Goal: Task Accomplishment & Management: Use online tool/utility

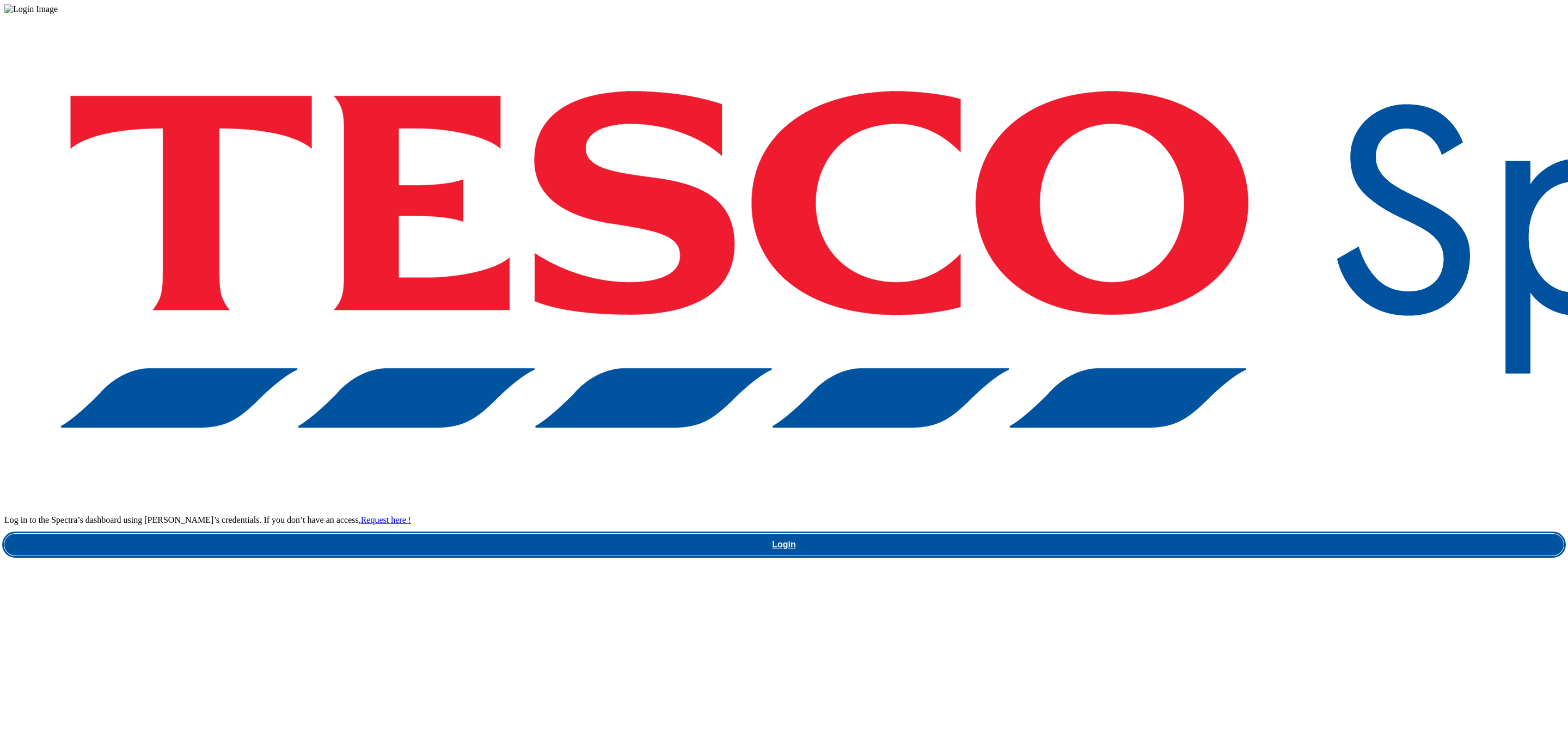
click at [1163, 534] on link "Login" at bounding box center [784, 545] width 1559 height 22
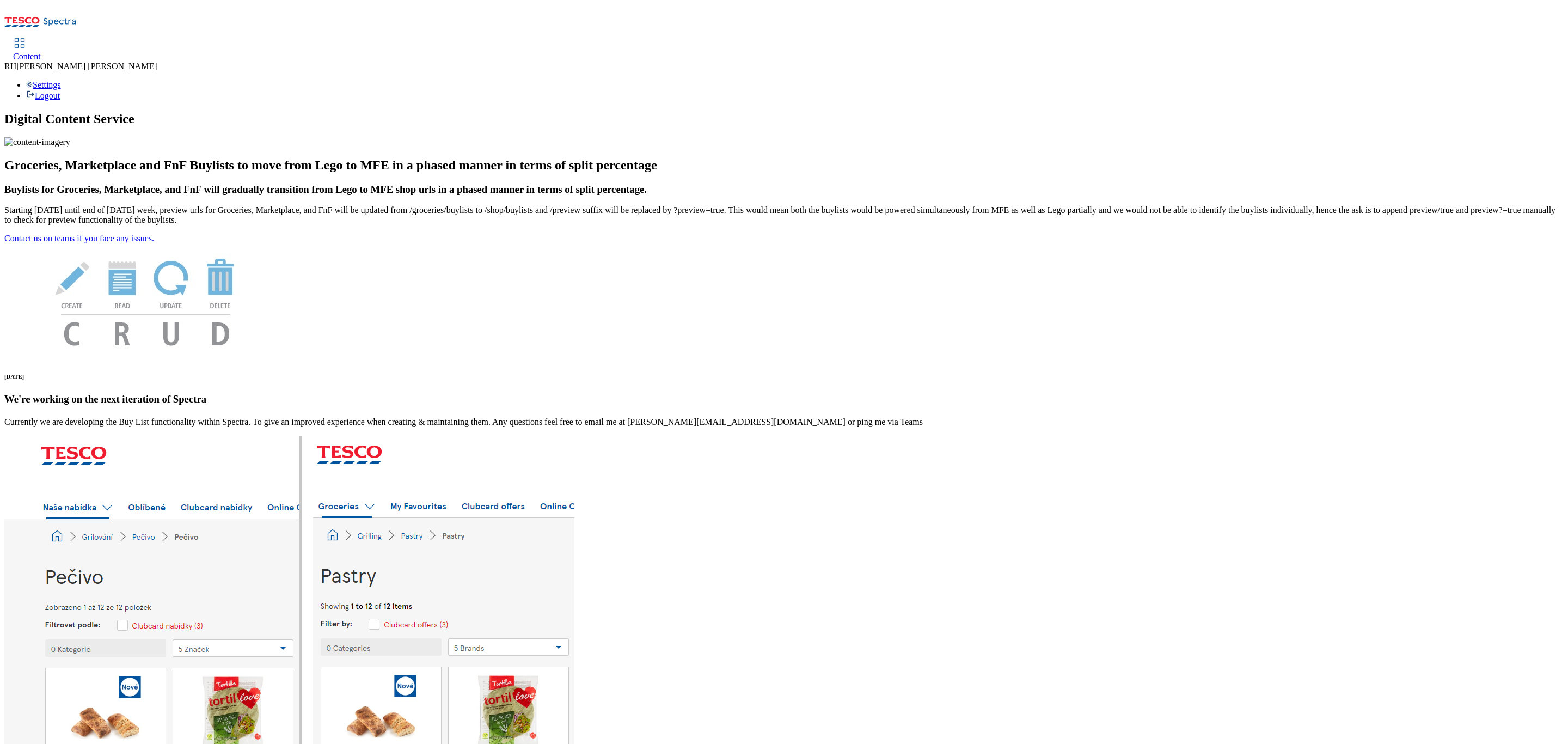
click at [41, 52] on span "Content" at bounding box center [27, 56] width 28 height 9
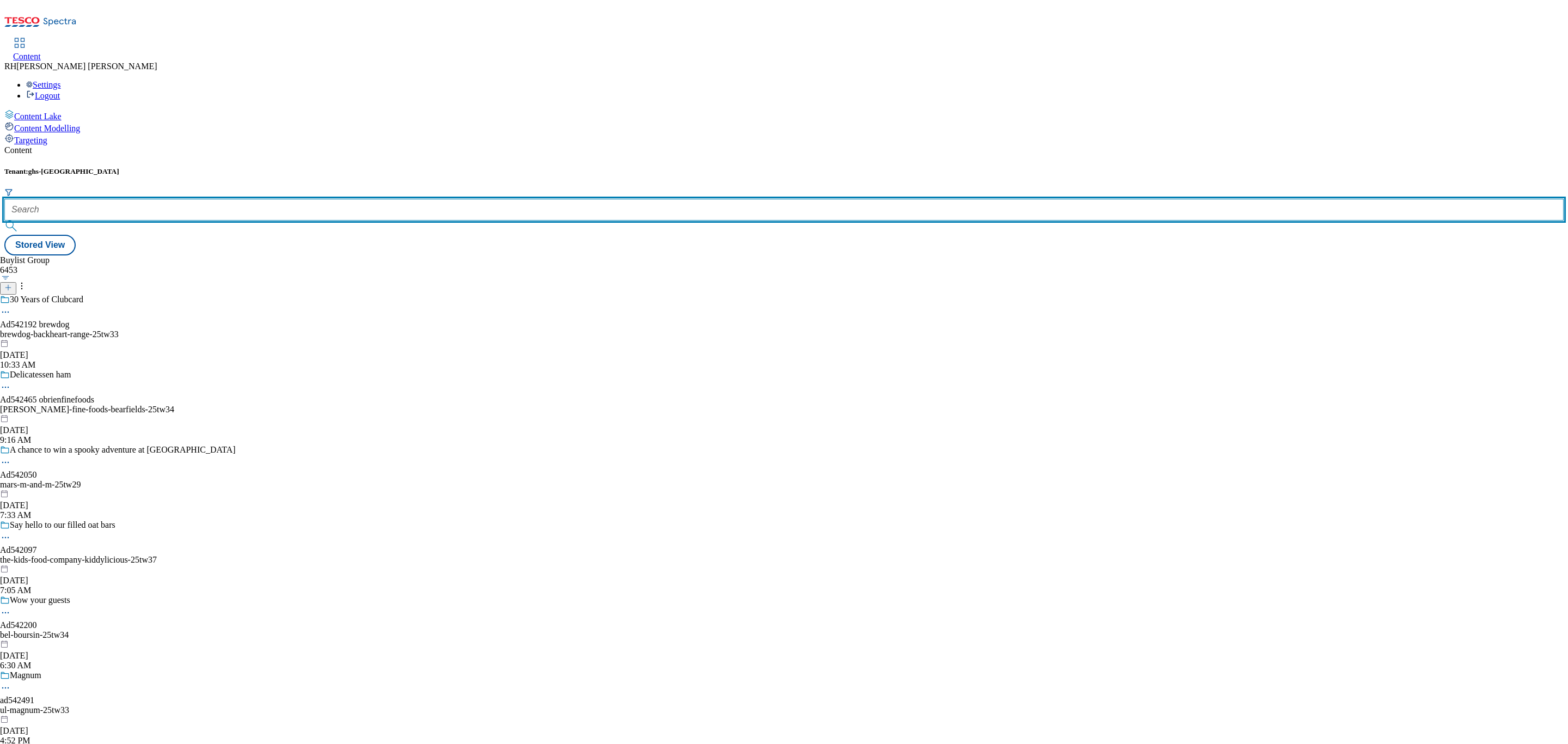
click at [245, 198] on input "text" at bounding box center [784, 209] width 1559 height 22
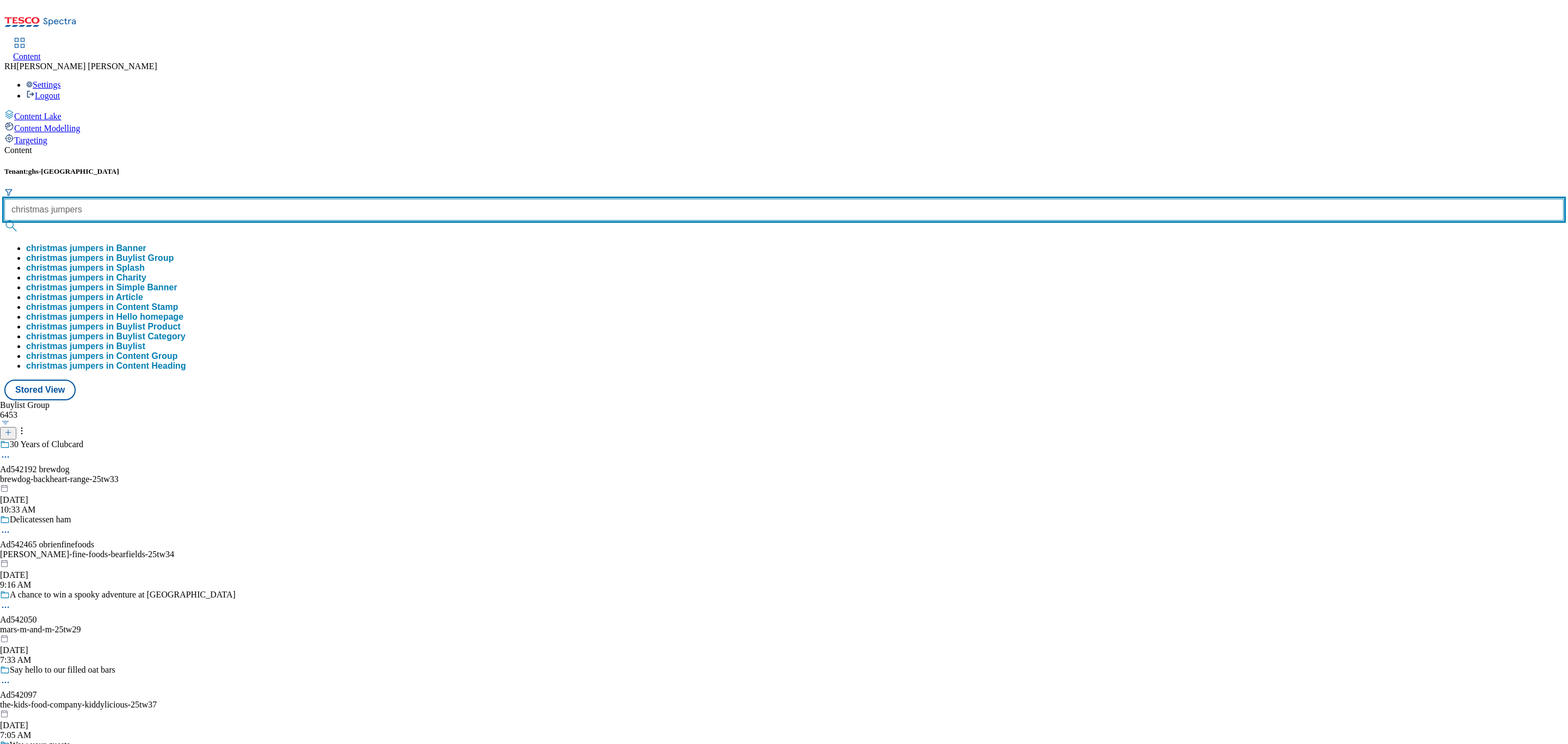
type input "christmas jumpers"
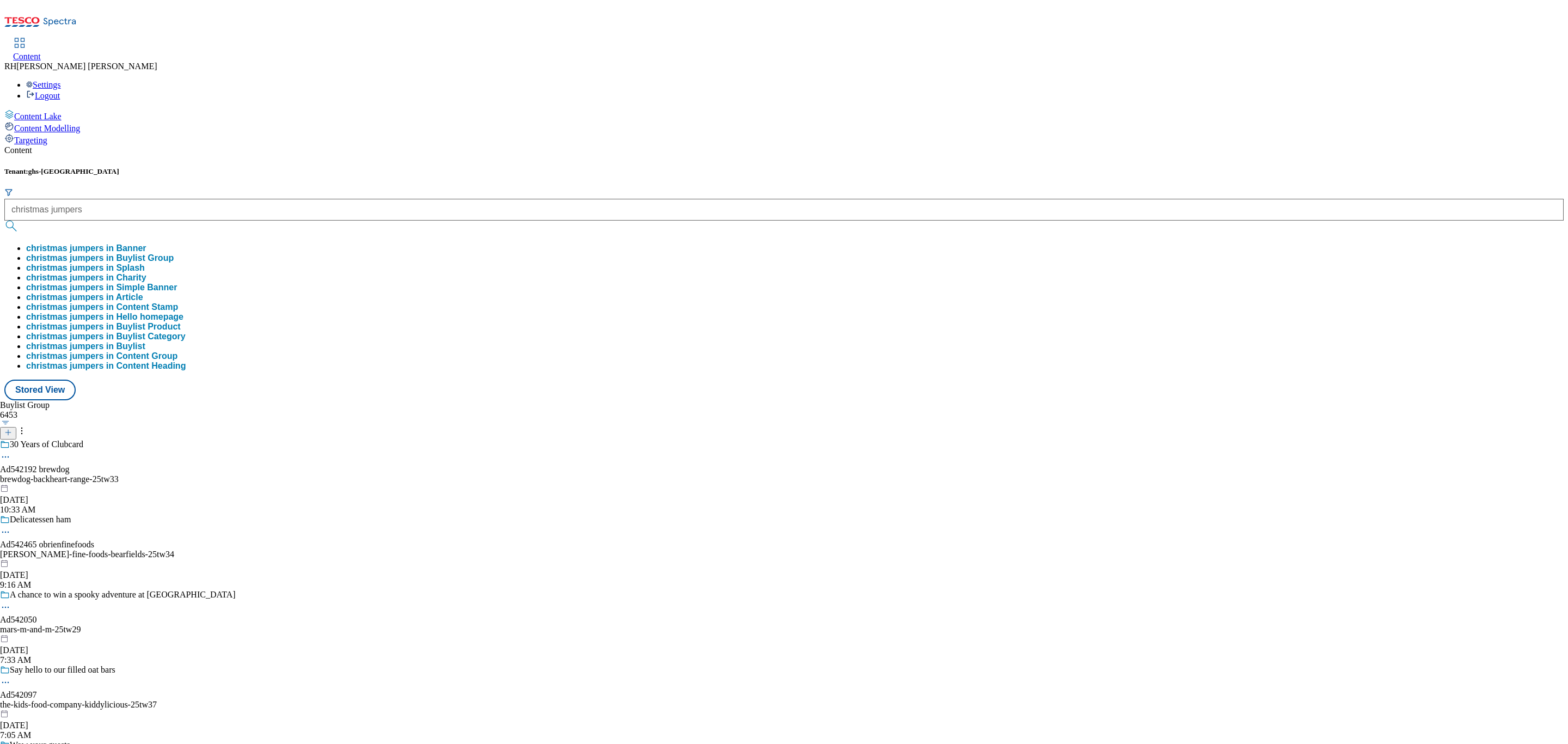
click at [173, 253] on button "christmas jumpers in Buylist Group" at bounding box center [100, 258] width 147 height 10
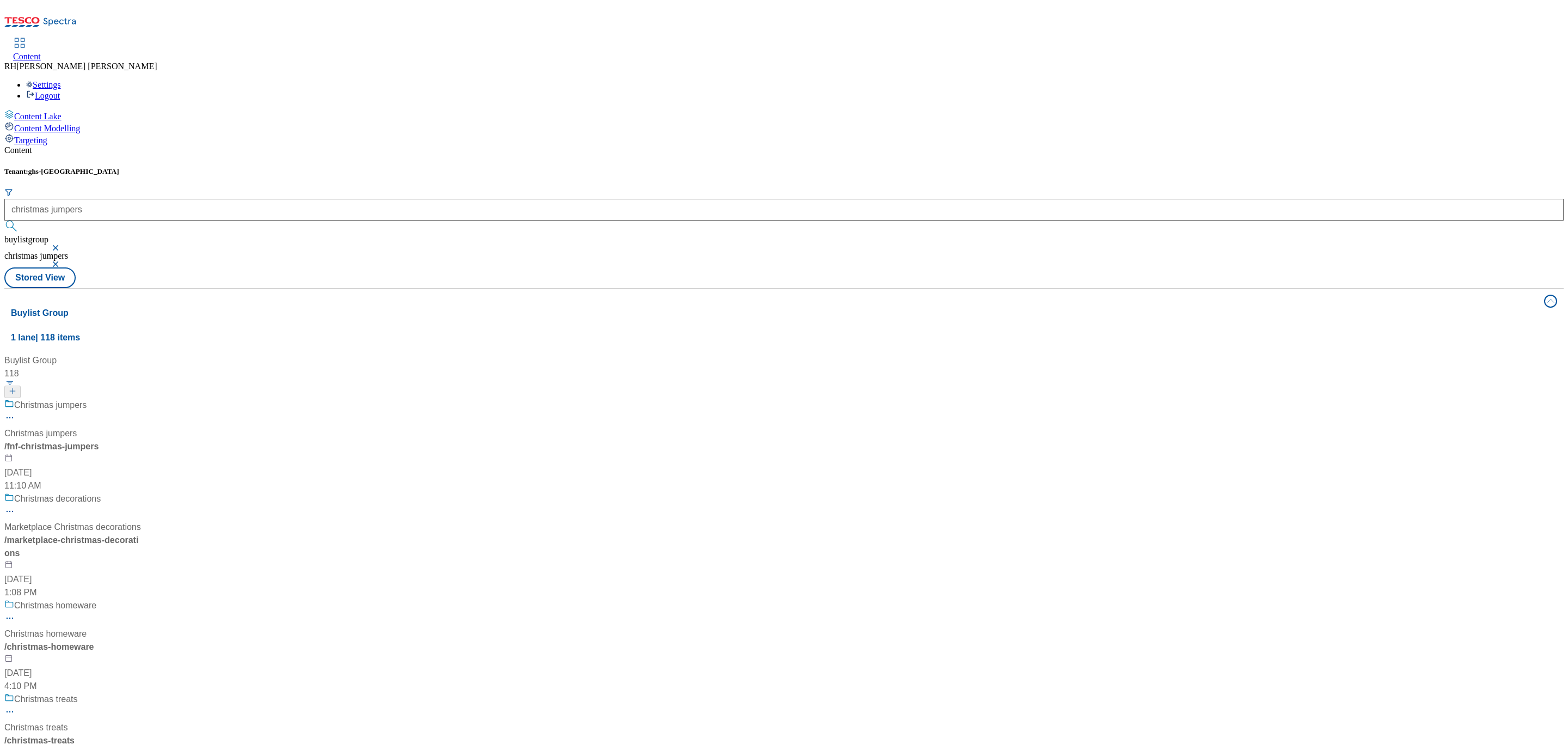
click at [141, 399] on div "Christmas jumpers Christmas jumpers / fnf-christmas-jumpers Oct 6, 2025 11:10 AM" at bounding box center [72, 446] width 137 height 94
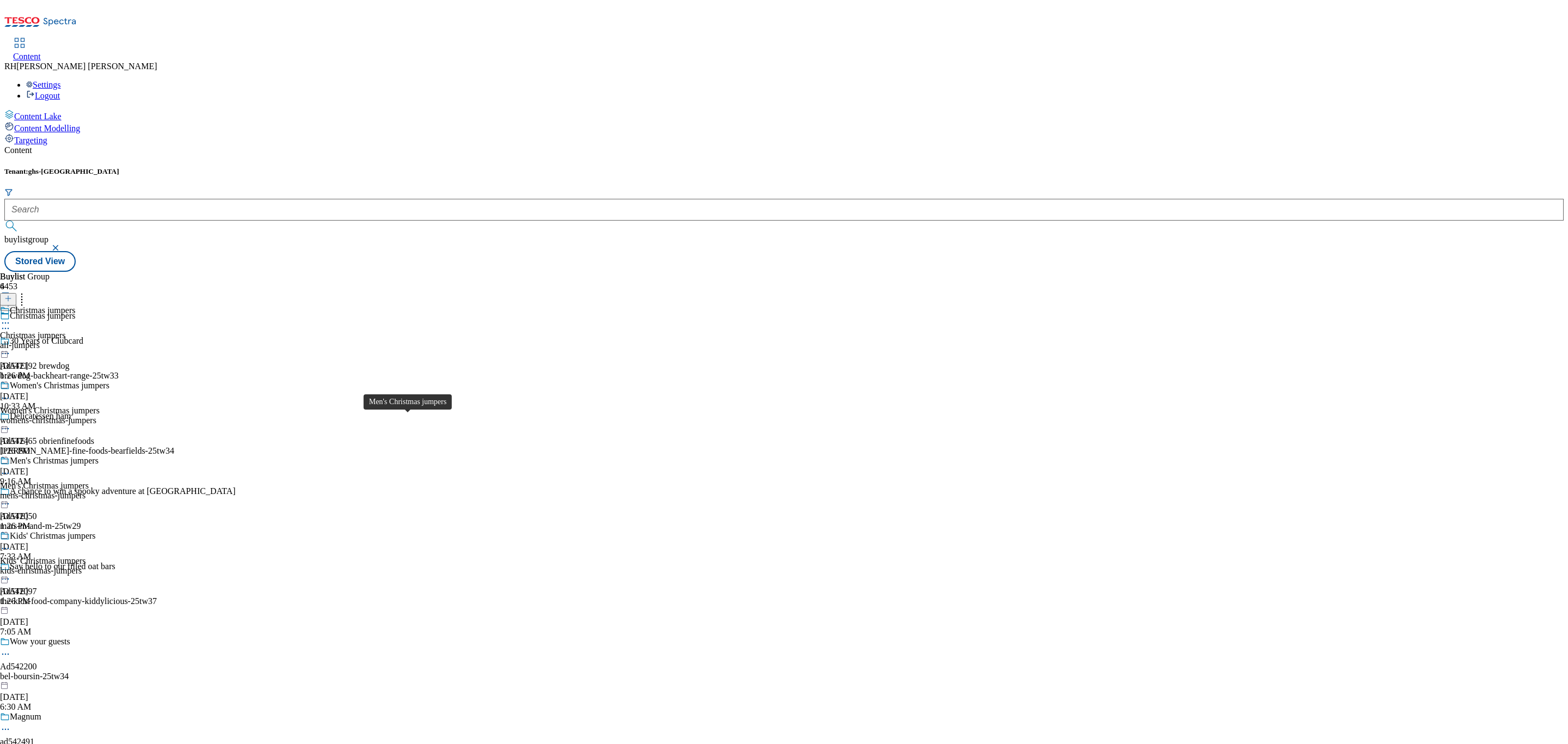
click at [89, 481] on span "Men's Christmas jumpers" at bounding box center [44, 486] width 89 height 10
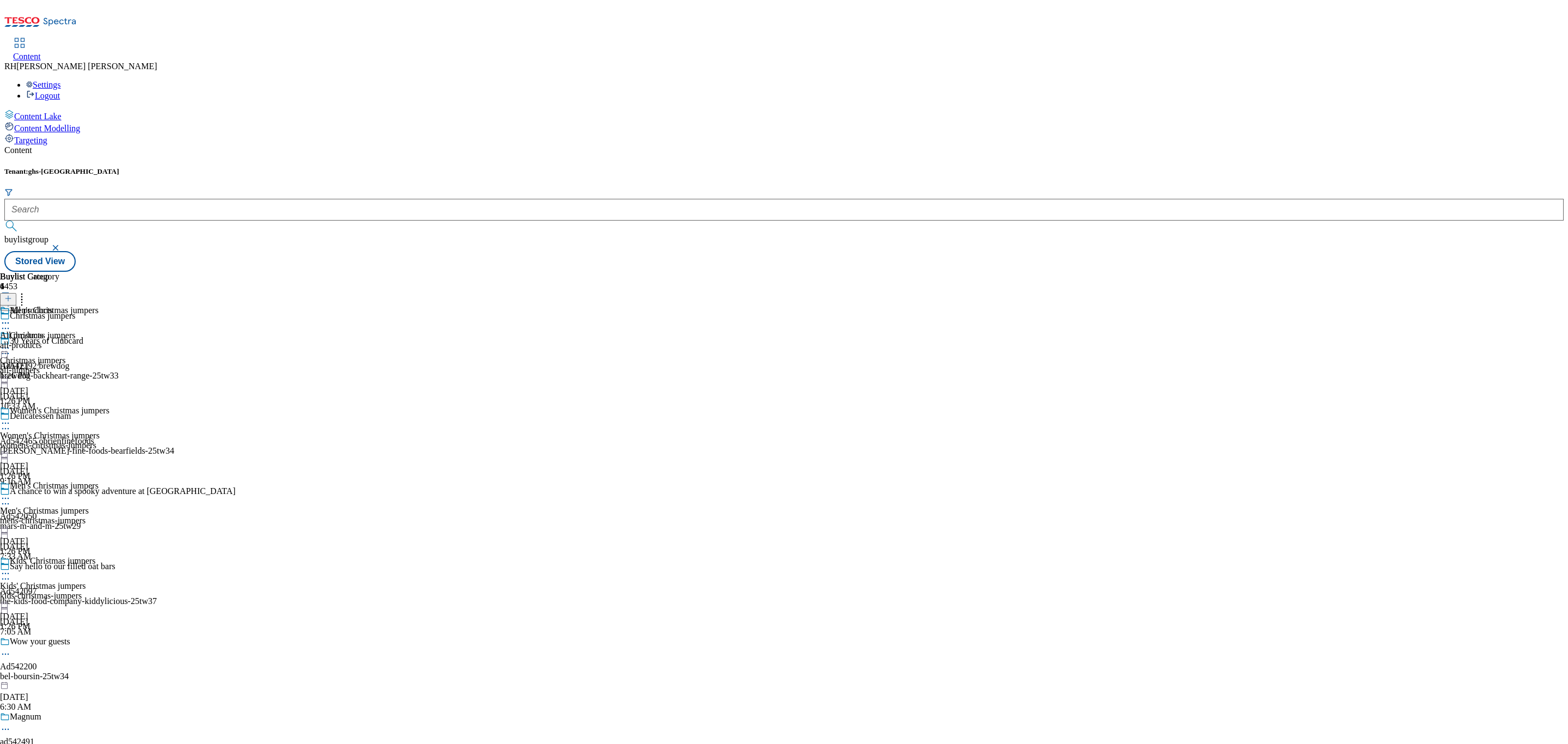
click at [59, 306] on div "All products All products all-products Oct 6, 2025 1:26 PM" at bounding box center [29, 343] width 59 height 75
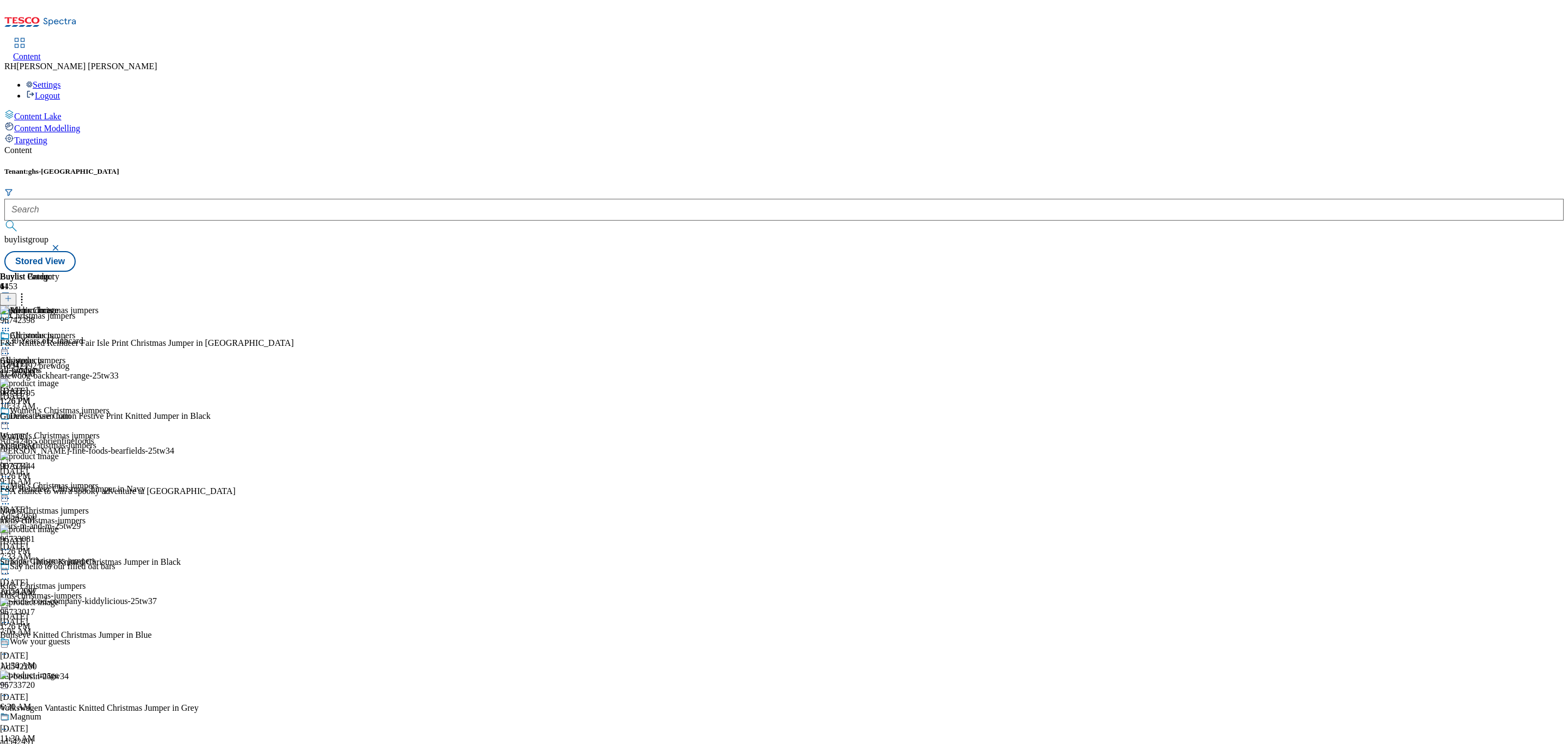
click at [11, 471] on icon at bounding box center [5, 477] width 11 height 11
click at [51, 493] on button "Edit" at bounding box center [36, 499] width 29 height 13
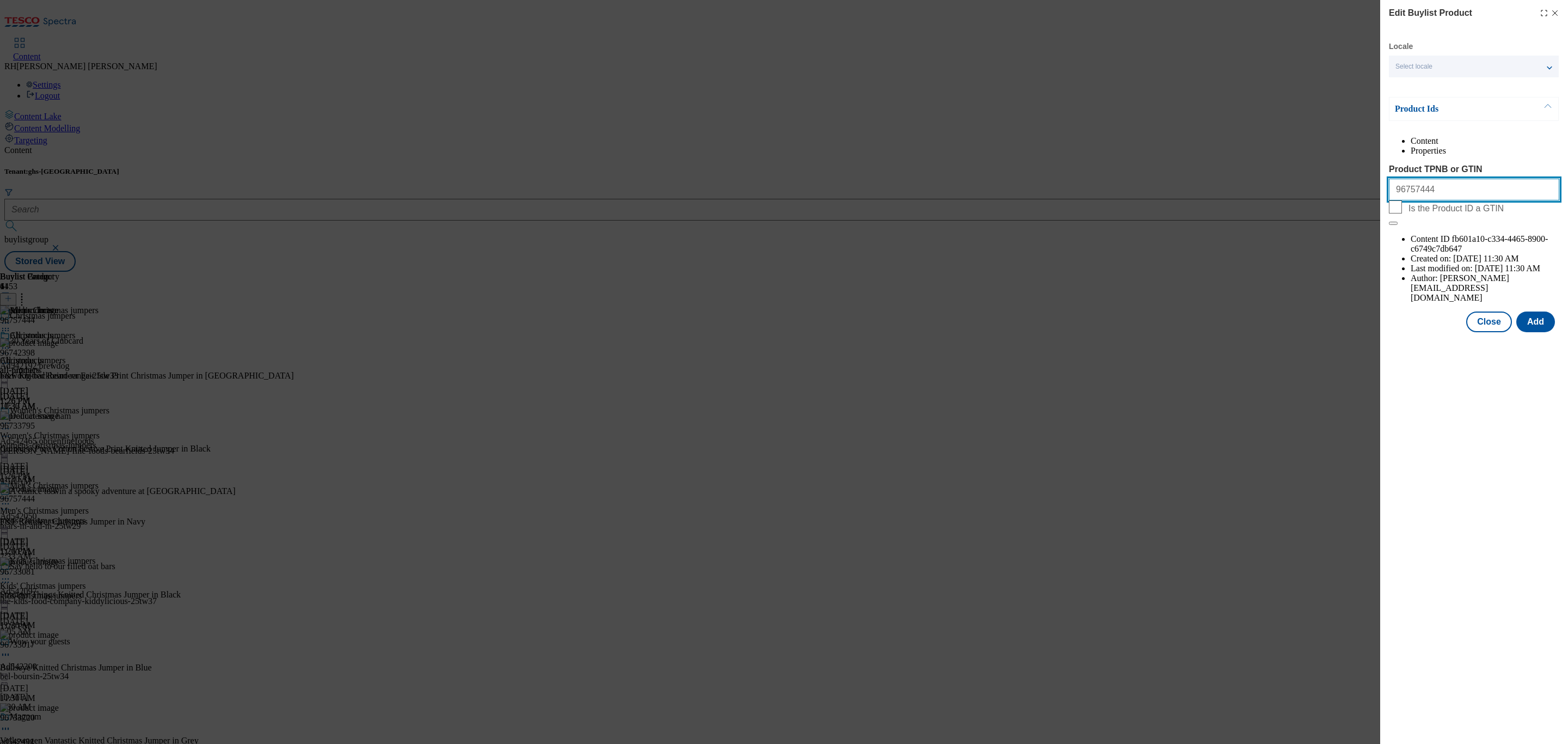
drag, startPoint x: 1452, startPoint y: 209, endPoint x: 1230, endPoint y: 222, distance: 222.4
click at [1230, 222] on div "Edit Buylist Product Locale Select locale English Welsh Product Ids Content Pro…" at bounding box center [784, 372] width 1568 height 744
click at [1497, 312] on button "Close" at bounding box center [1489, 322] width 46 height 21
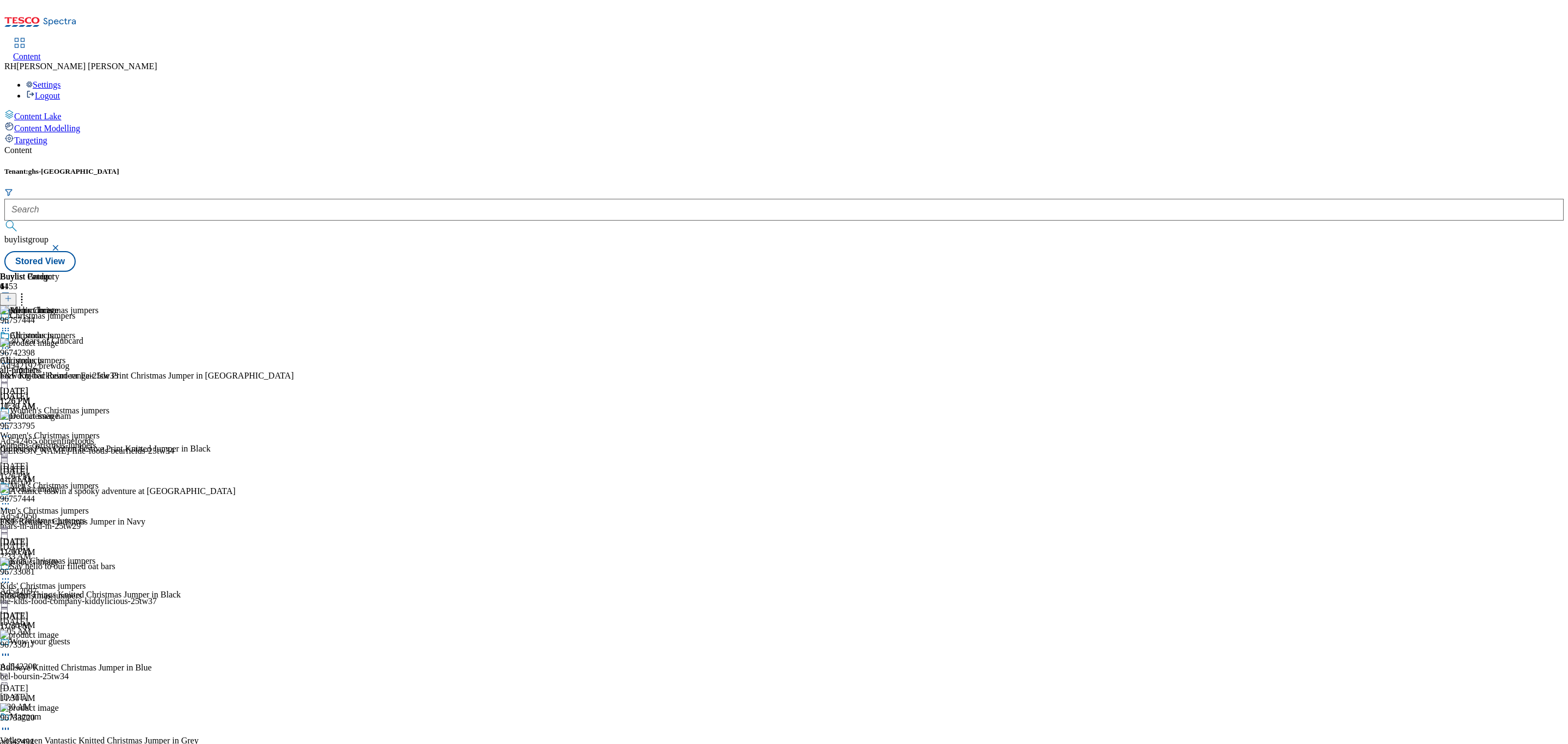
click at [110, 516] on div "mens-christmas-jumpers" at bounding box center [55, 521] width 110 height 10
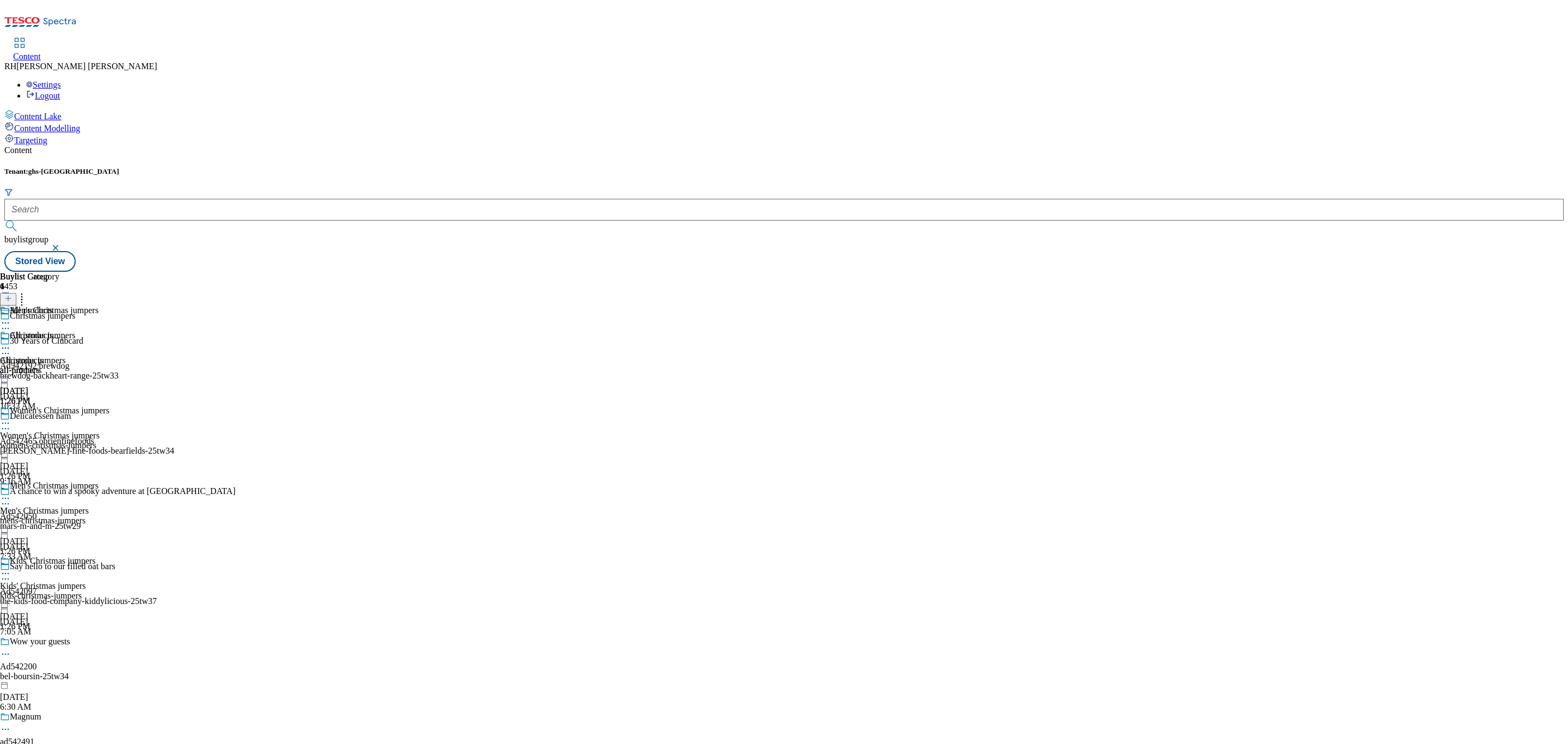
click at [59, 365] on div "all-products" at bounding box center [29, 370] width 59 height 10
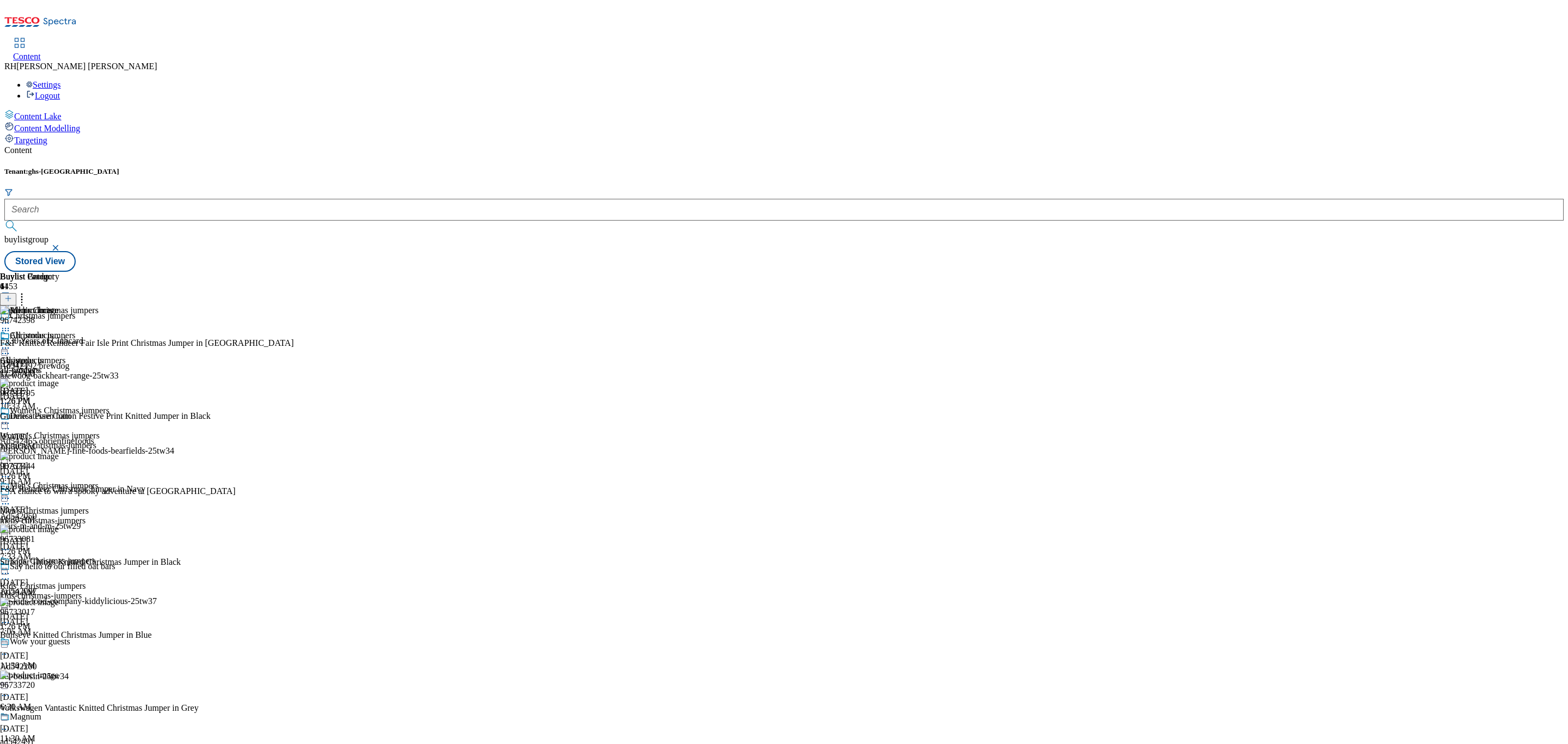
click at [11, 343] on icon at bounding box center [5, 348] width 11 height 11
click at [90, 442] on span "Open Preview Url" at bounding box center [61, 446] width 57 height 8
click at [11, 343] on icon at bounding box center [5, 348] width 11 height 11
click at [69, 467] on span "Un-publish" at bounding box center [51, 471] width 35 height 8
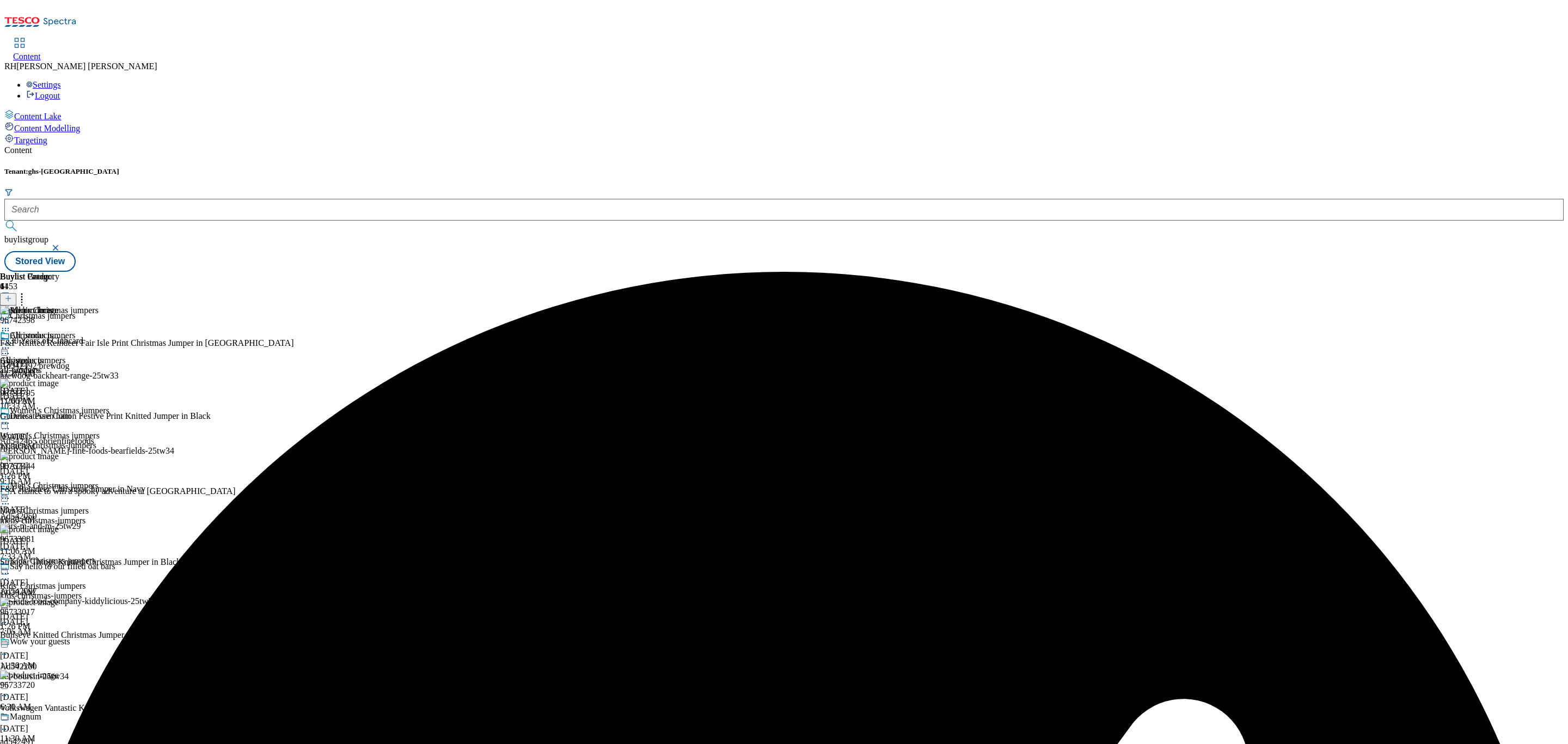
click at [11, 343] on icon at bounding box center [5, 348] width 11 height 11
click at [70, 430] on span "Un-preview" at bounding box center [52, 433] width 37 height 8
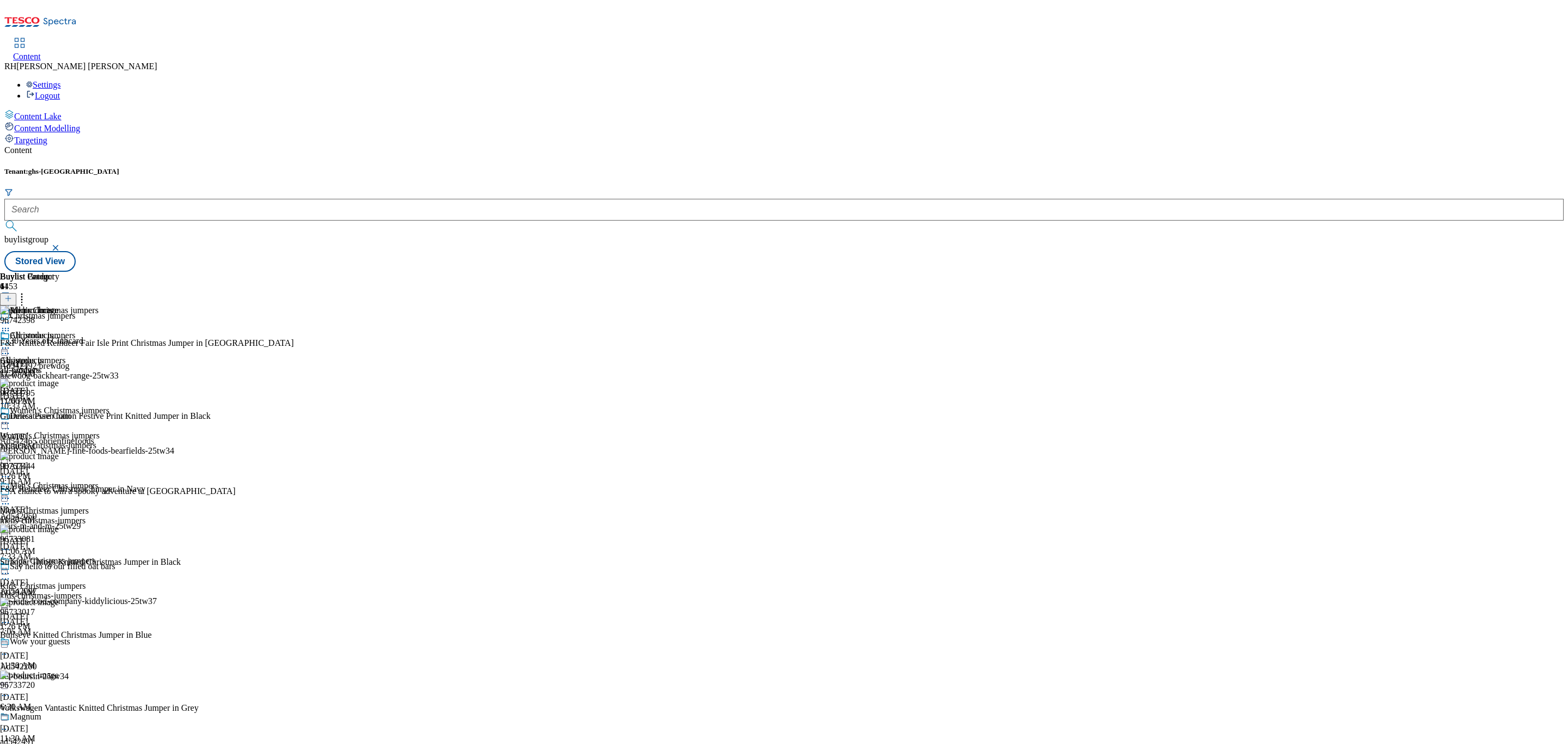
click at [27, 292] on icon at bounding box center [22, 297] width 11 height 11
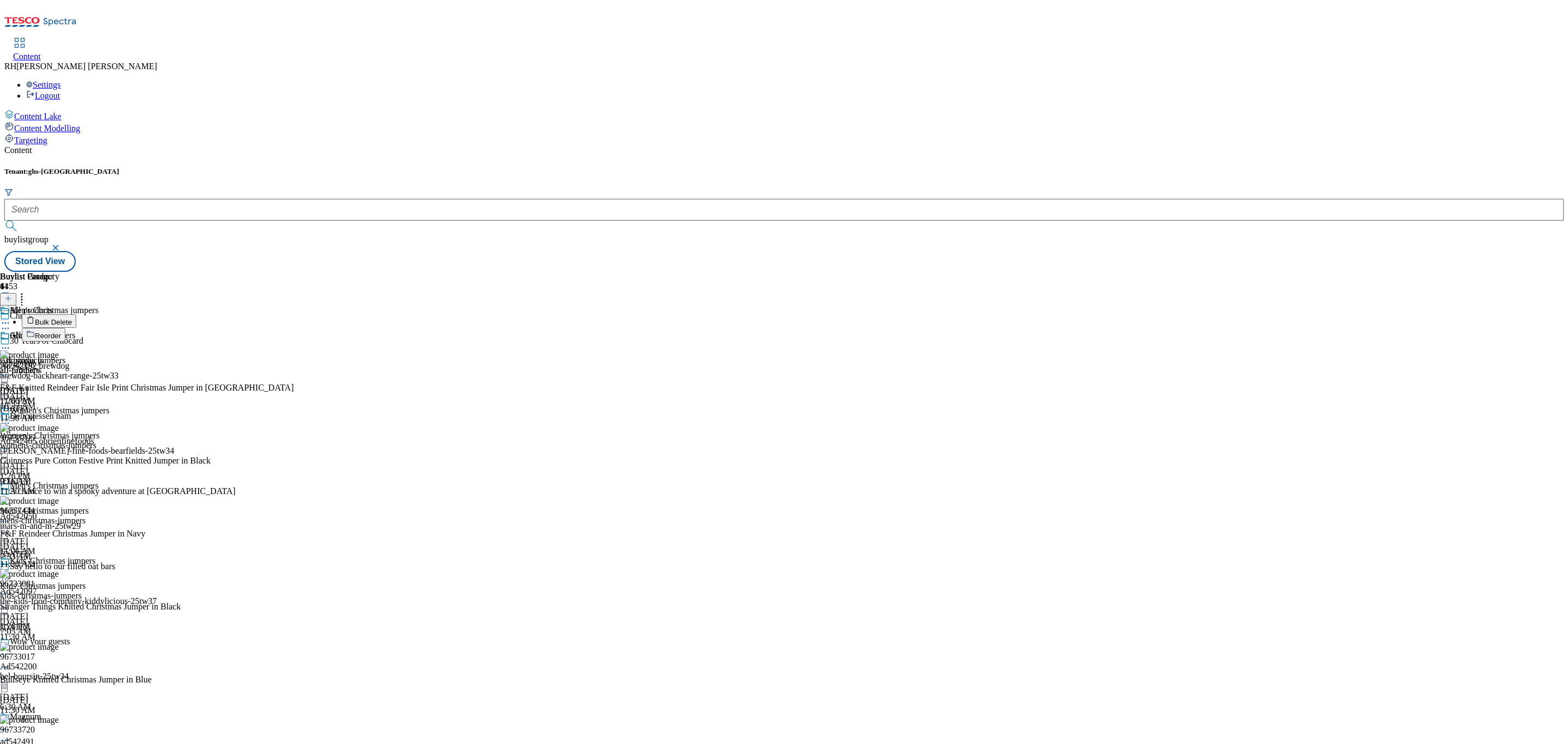
click at [61, 332] on span "Reorder" at bounding box center [47, 335] width 26 height 8
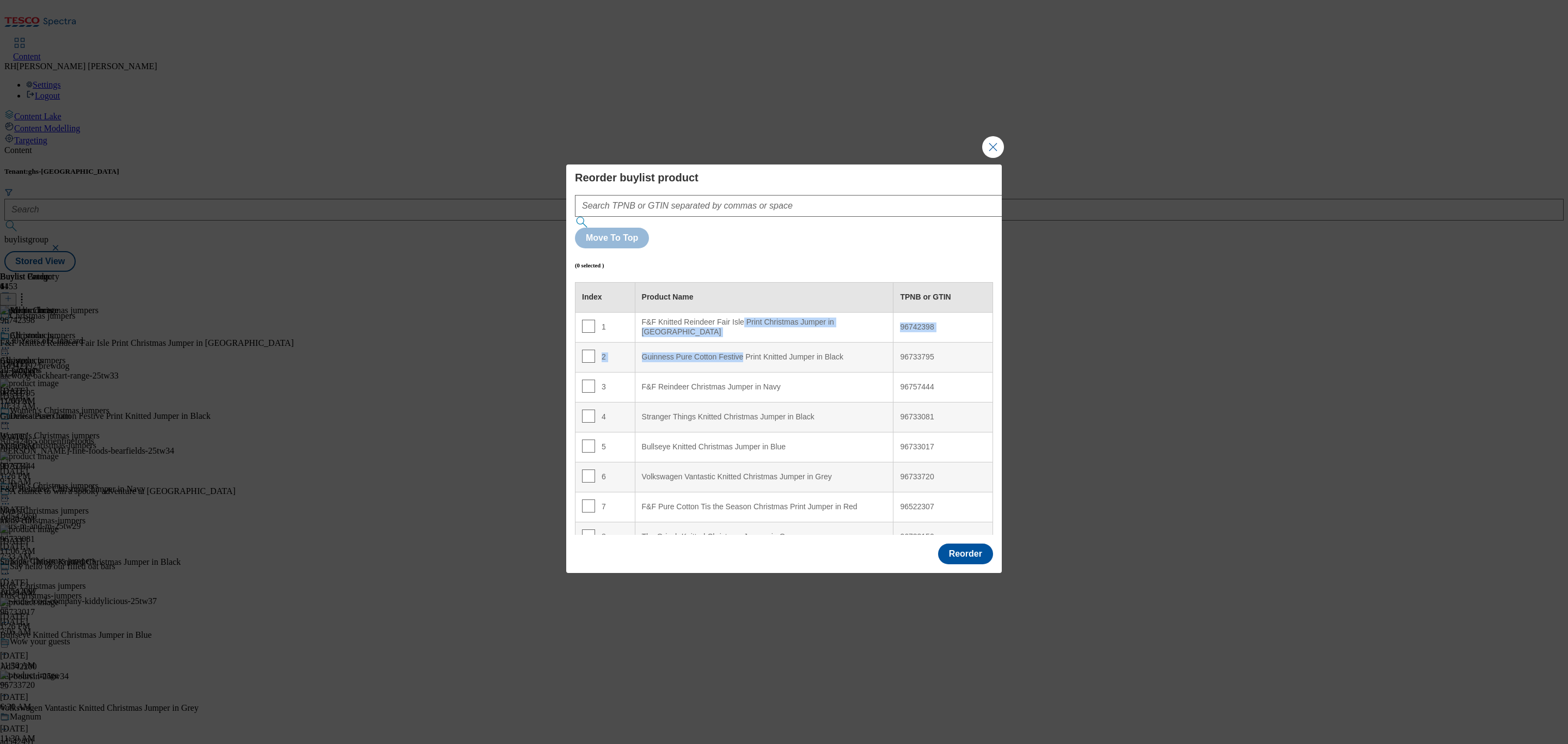
drag, startPoint x: 744, startPoint y: 329, endPoint x: 742, endPoint y: 304, distance: 25.1
click at [742, 312] on tbody "1 F&F Knitted Reindeer Fair Isle Print Christmas Jumper in Ecru 96742398 2 Guin…" at bounding box center [784, 477] width 418 height 329
click at [699, 342] on Black "Guinness Pure Cotton Festive Print Knitted Jumper in Black" at bounding box center [764, 357] width 259 height 30
click at [590, 349] on input "Modal" at bounding box center [588, 356] width 13 height 13
checkbox input "true"
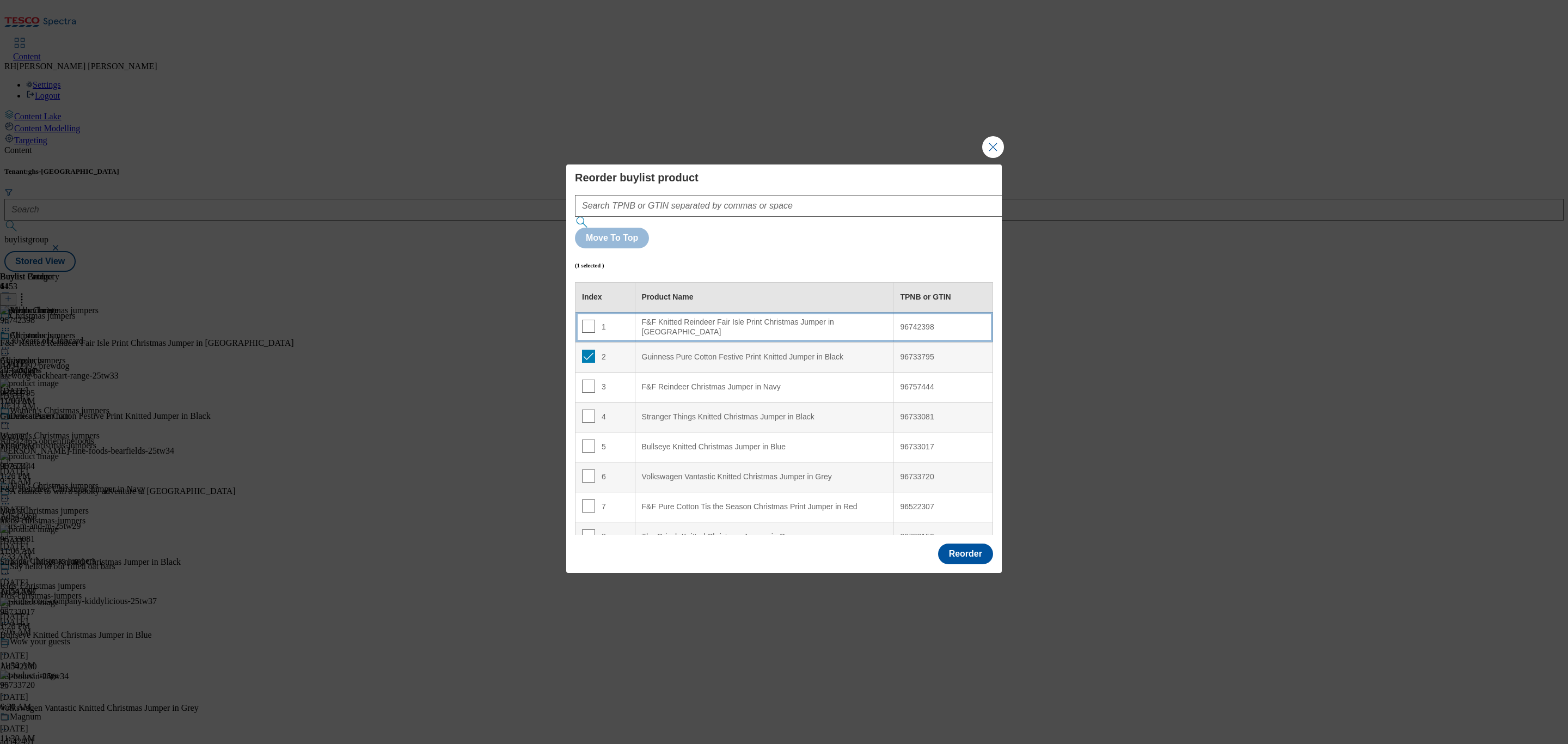
click at [777, 317] on div "F&F Knitted Reindeer Fair Isle Print Christmas Jumper in Ecru" at bounding box center [765, 326] width 245 height 19
click at [584, 320] on input "Modal" at bounding box center [588, 326] width 13 height 13
click at [586, 320] on input "Modal" at bounding box center [588, 326] width 13 height 13
checkbox input "true"
click at [794, 348] on div "F&F Knitted Reindeer Fair Isle Print Christmas Jumper in Ecru" at bounding box center [765, 357] width 245 height 19
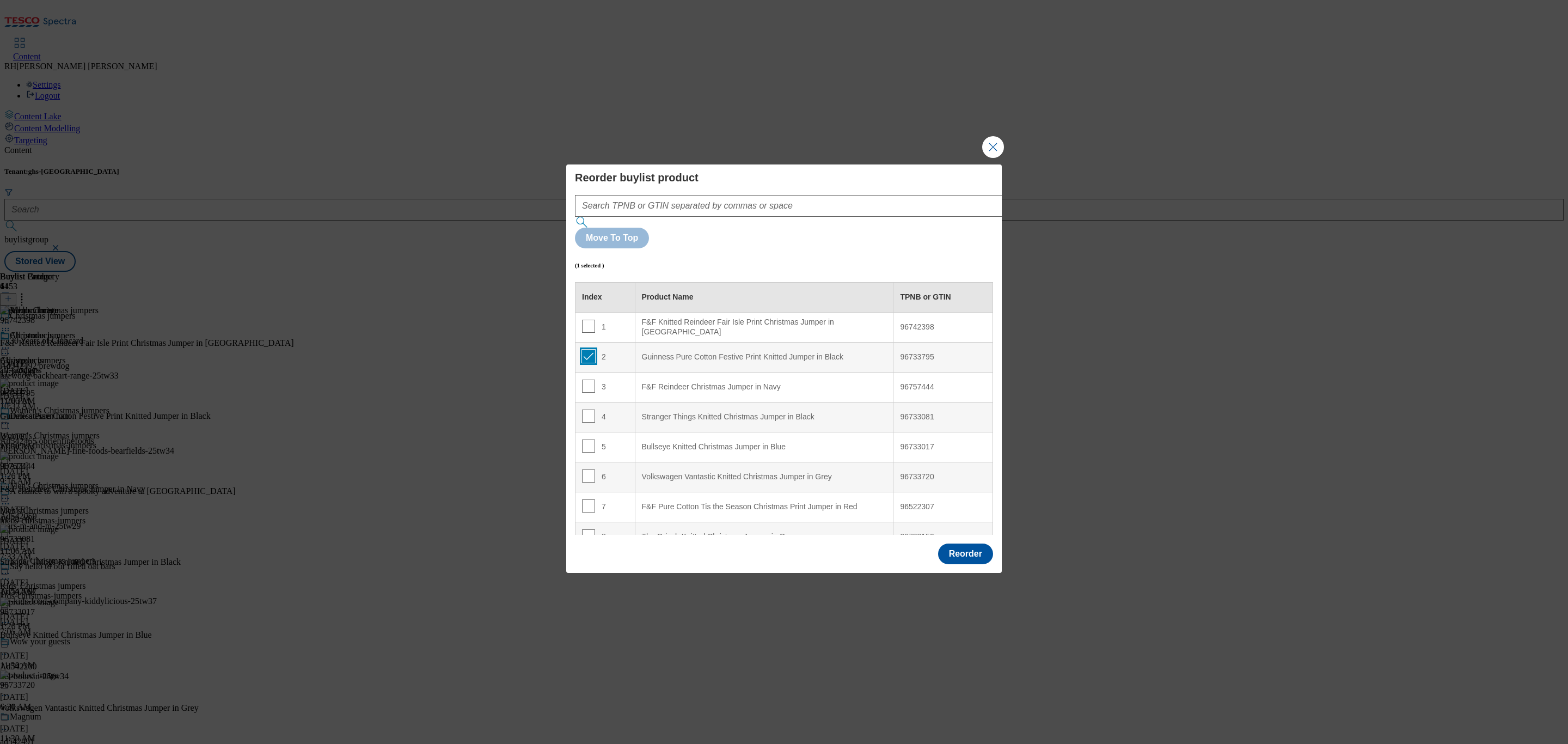
click at [591, 349] on input "Modal" at bounding box center [588, 356] width 13 height 13
checkbox input "false"
click at [965, 544] on button "Reorder" at bounding box center [965, 554] width 55 height 21
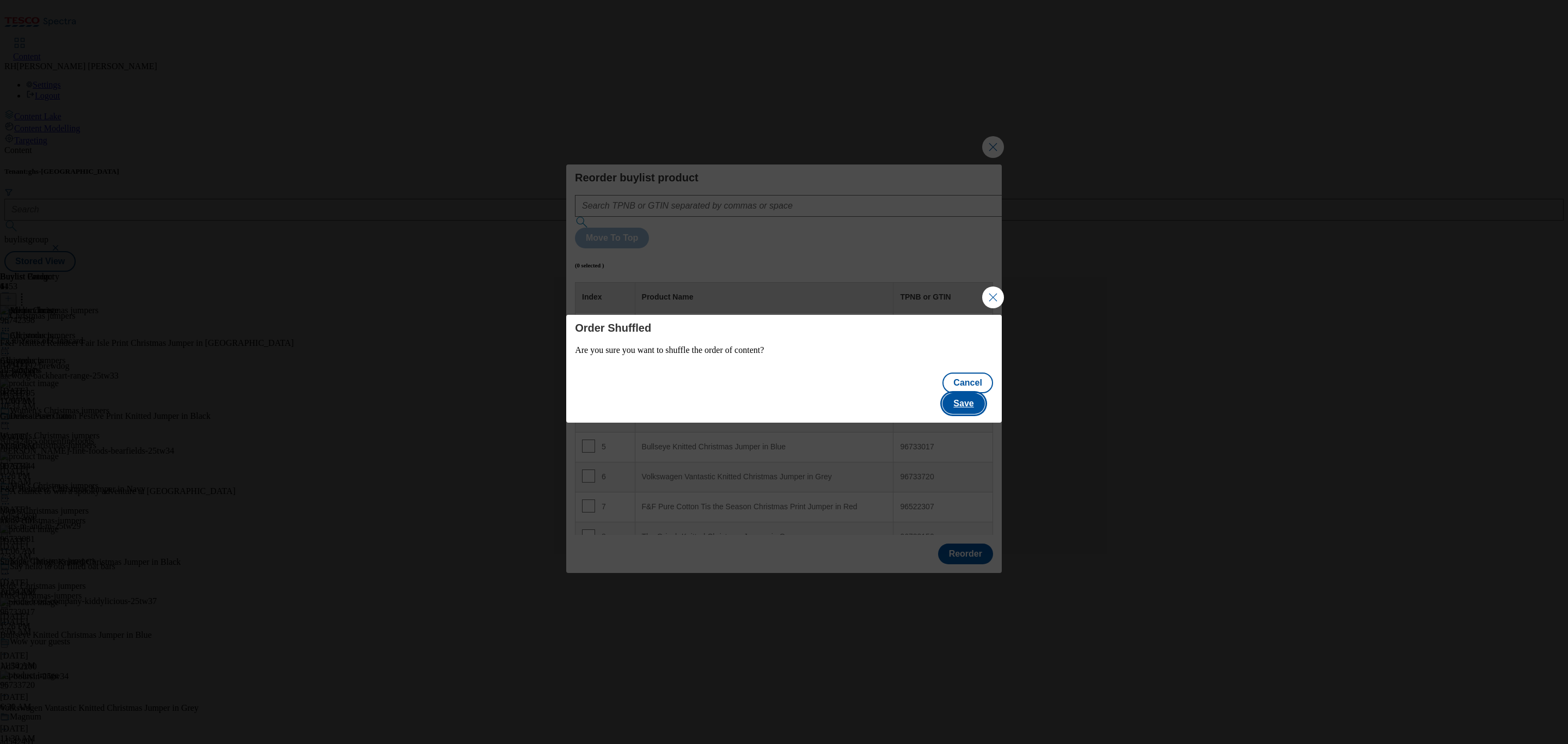
click at [980, 393] on button "Save" at bounding box center [963, 404] width 42 height 21
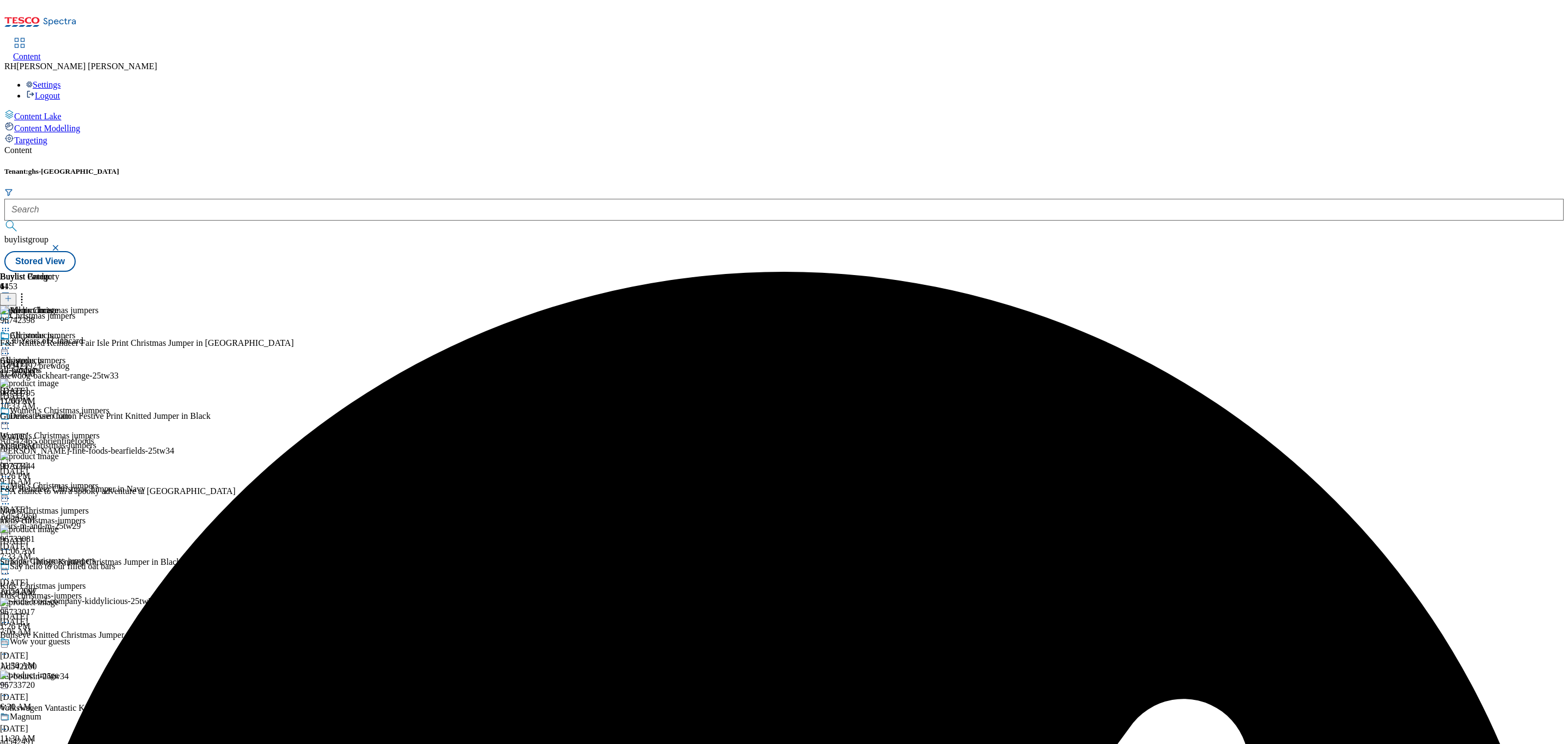
click at [11, 343] on icon at bounding box center [5, 348] width 11 height 11
click at [51, 364] on button "Edit" at bounding box center [36, 370] width 29 height 13
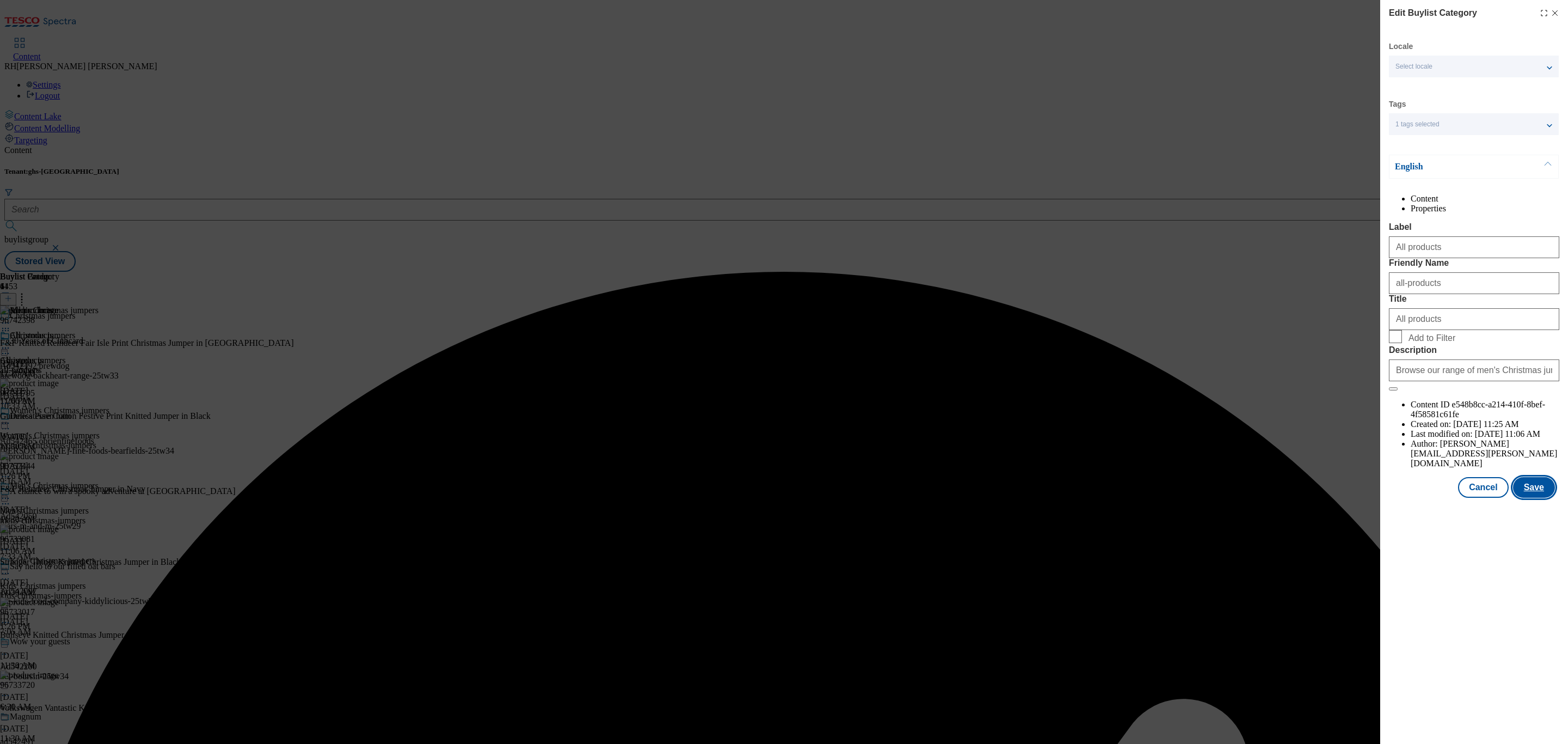
click at [1532, 498] on button "Save" at bounding box center [1534, 488] width 42 height 21
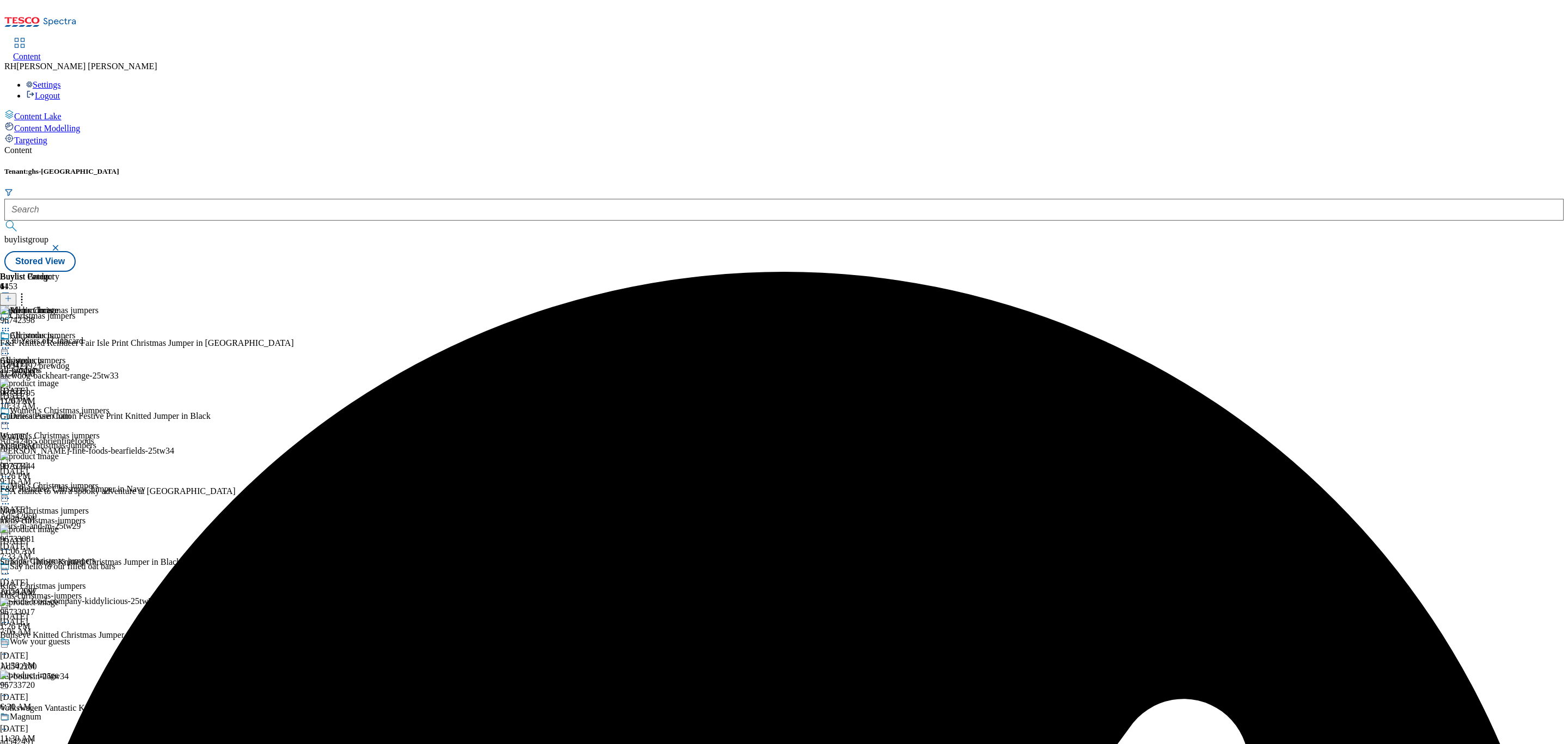
click at [11, 343] on icon at bounding box center [5, 348] width 11 height 11
click at [59, 417] on span "Preview" at bounding box center [46, 421] width 26 height 8
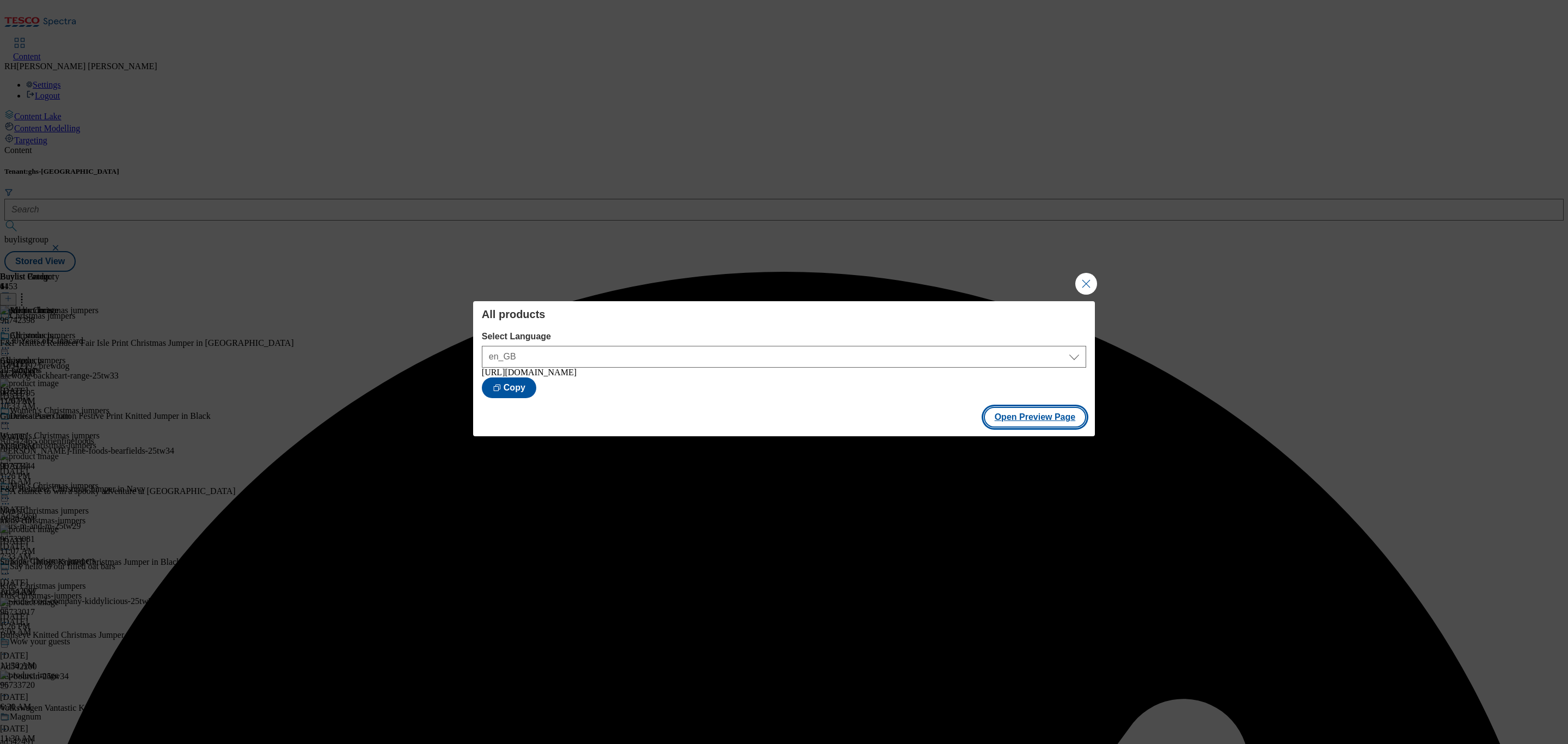
click at [1057, 421] on button "Open Preview Page" at bounding box center [1035, 417] width 103 height 21
click at [1085, 281] on button "Close Modal" at bounding box center [1087, 284] width 22 height 22
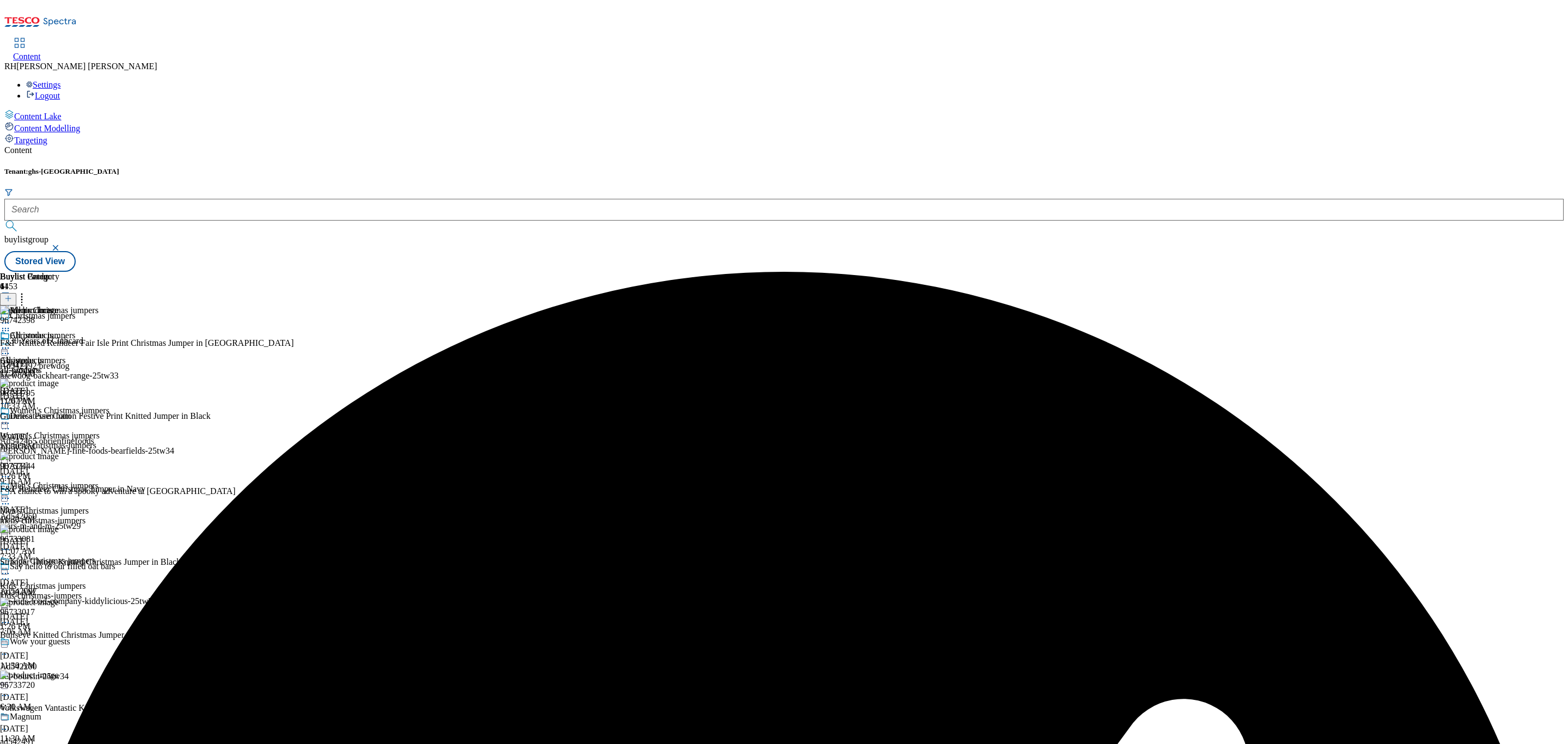
click at [11, 343] on icon at bounding box center [5, 348] width 11 height 11
click at [62, 452] on button "Publish" at bounding box center [42, 458] width 40 height 13
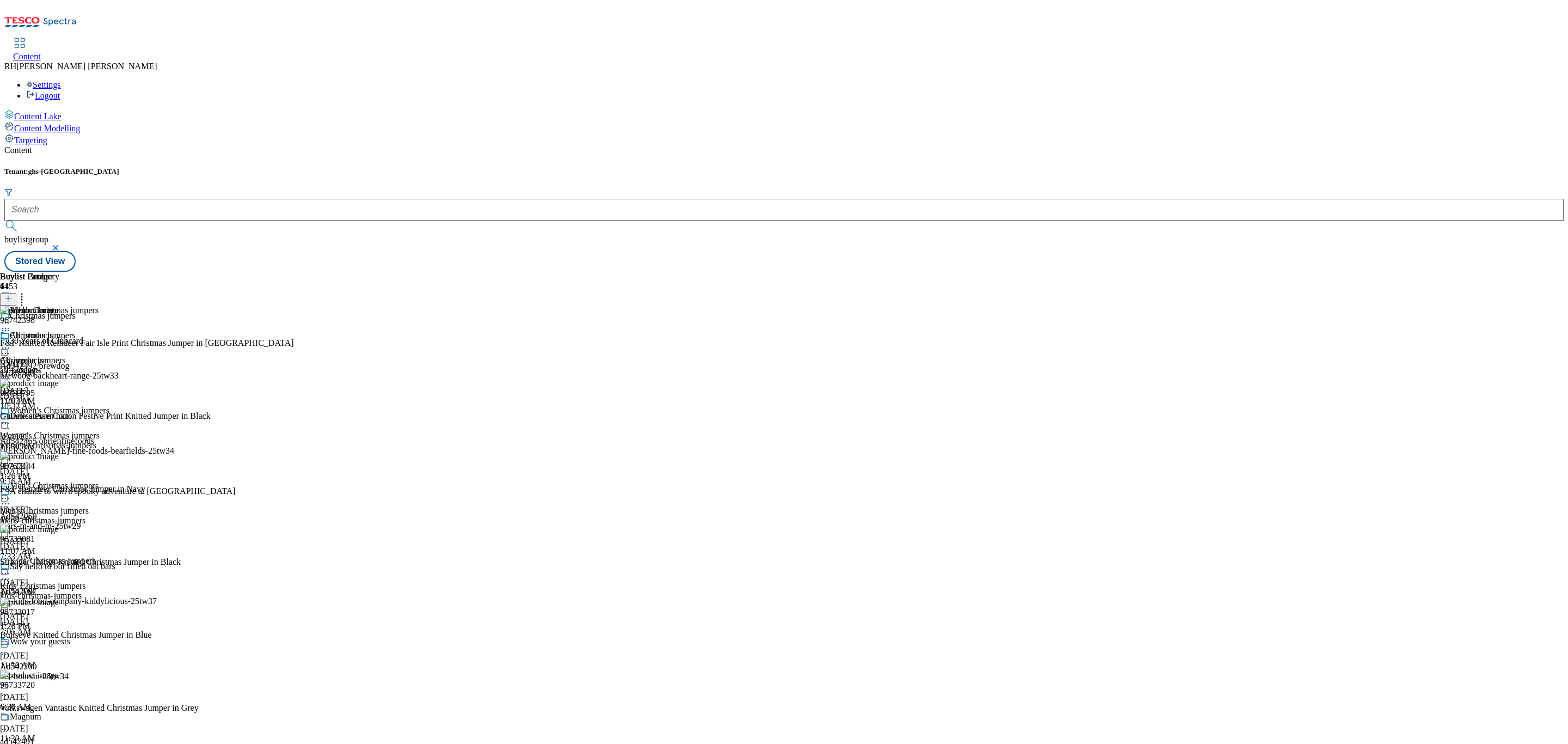
click at [110, 441] on div "womens-christmas-jumpers" at bounding box center [55, 446] width 110 height 10
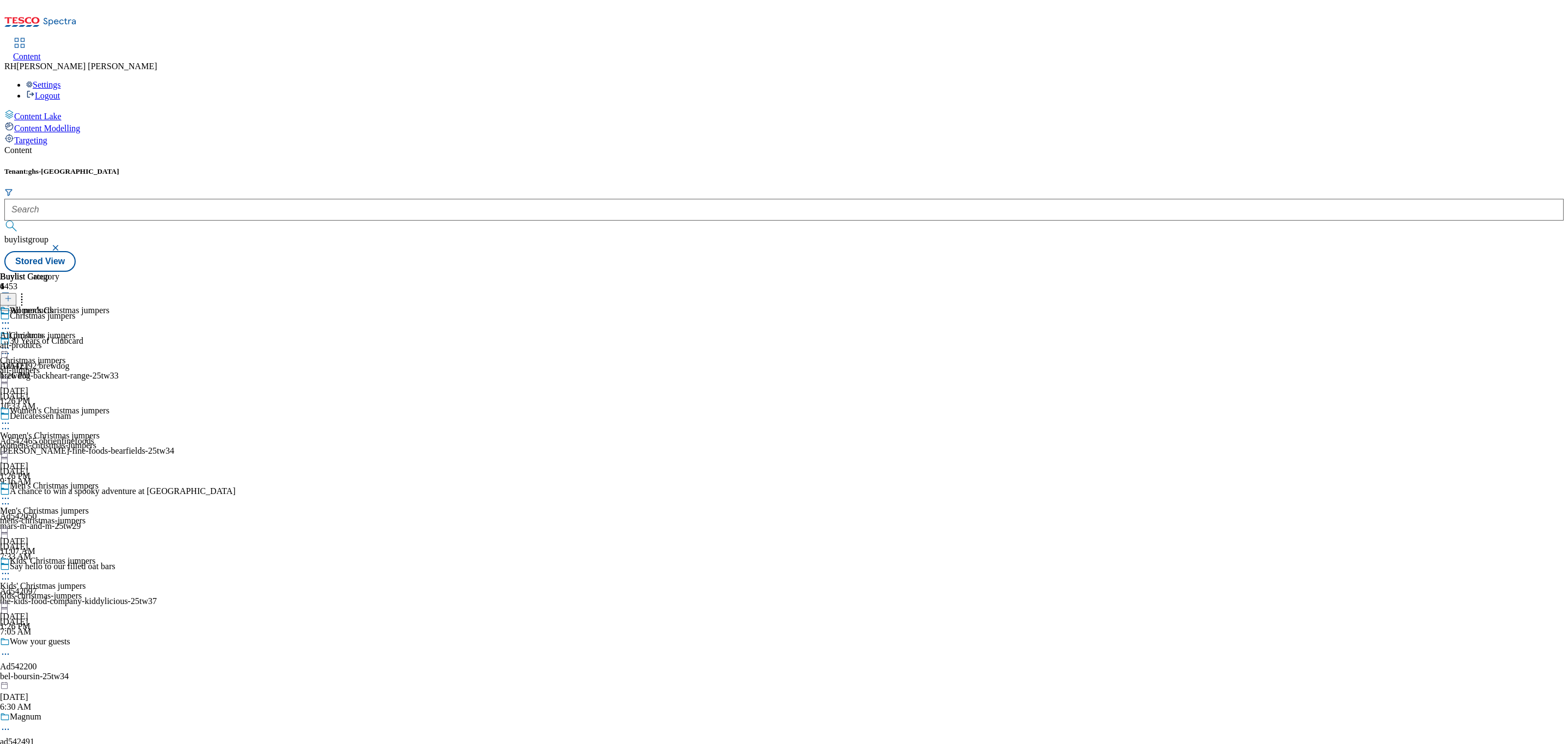
click at [59, 340] on div "all-products" at bounding box center [29, 345] width 59 height 10
